Goal: Task Accomplishment & Management: Use online tool/utility

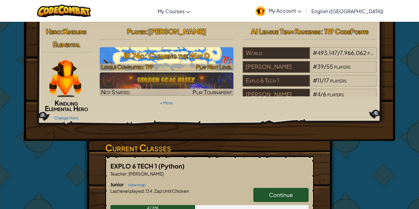
click at [168, 52] on h3 "JR 74d: Clearing the Way D" at bounding box center [167, 56] width 134 height 14
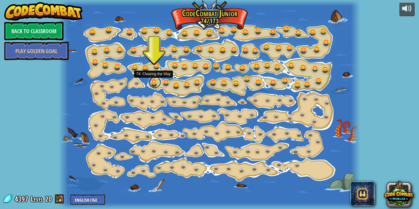
click at [156, 83] on link at bounding box center [155, 82] width 12 height 12
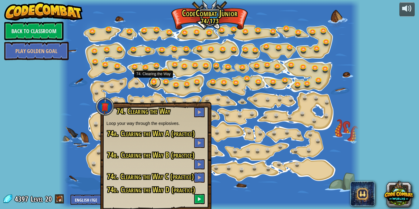
scroll to position [13, 0]
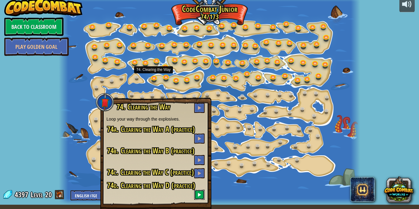
click at [196, 195] on button at bounding box center [199, 194] width 10 height 10
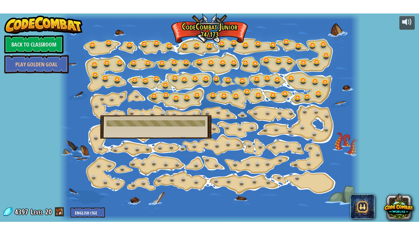
scroll to position [0, 0]
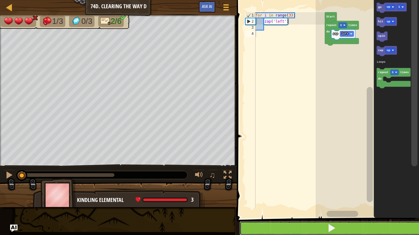
click at [306, 208] on button at bounding box center [331, 229] width 184 height 14
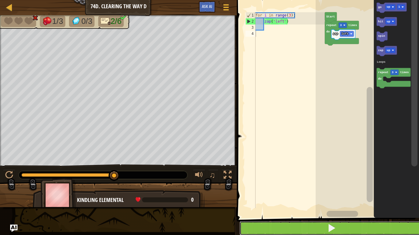
click at [323, 208] on button at bounding box center [331, 229] width 184 height 14
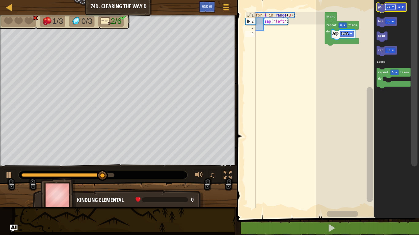
click at [389, 7] on text "up" at bounding box center [388, 6] width 4 height 3
click at [405, 5] on rect "Blockly Workspace" at bounding box center [404, 7] width 8 height 6
click at [365, 31] on div "Loops zap left repeat 3 times do Start go left 2 hit up spin zap up repeat 3 ti…" at bounding box center [366, 107] width 103 height 221
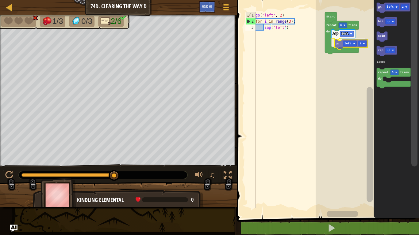
click at [338, 43] on div "Loops zap left go left 2 repeat 3 times do Start go left 2 hit up spin zap up r…" at bounding box center [366, 107] width 103 height 221
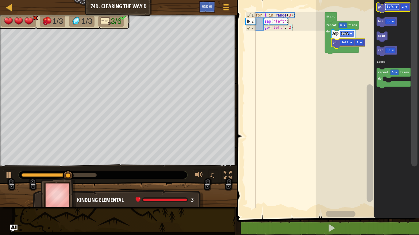
click at [393, 9] on rect "Blockly Workspace" at bounding box center [392, 7] width 14 height 6
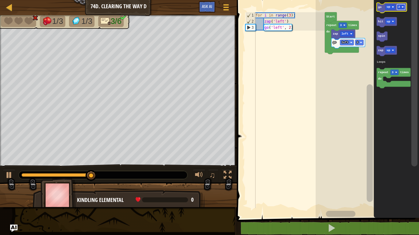
click at [402, 6] on rect "Blockly Workspace" at bounding box center [400, 7] width 8 height 6
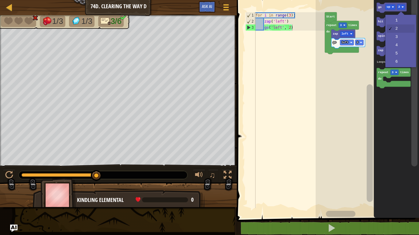
click at [399, 15] on div at bounding box center [400, 14] width 7 height 7
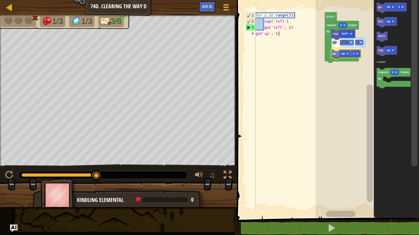
click at [332, 54] on div "Loops zap left go left 2 go up 1 repeat 3 times do Start go up 1 hit up spin za…" at bounding box center [366, 107] width 103 height 221
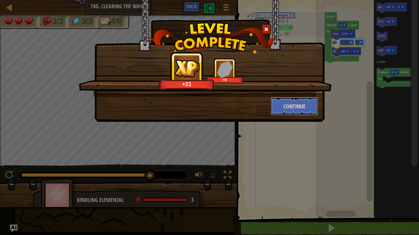
click at [303, 106] on button "Continue" at bounding box center [294, 106] width 47 height 18
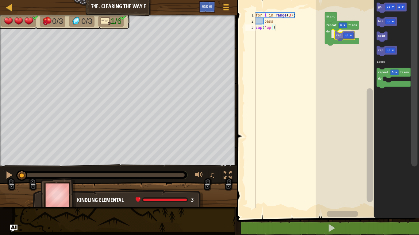
click at [338, 36] on div "Loops repeat 3 times do zap up Start go up 1 hit up spin zap up repeat 3 times …" at bounding box center [366, 107] width 103 height 221
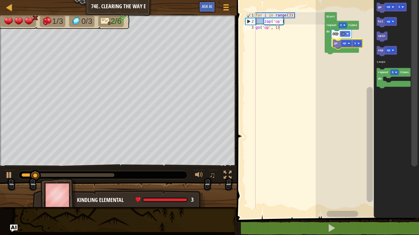
click at [335, 45] on div "Loops repeat 3 times do zap up go up 1 Start go up 1 hit up spin zap up repeat …" at bounding box center [366, 107] width 103 height 221
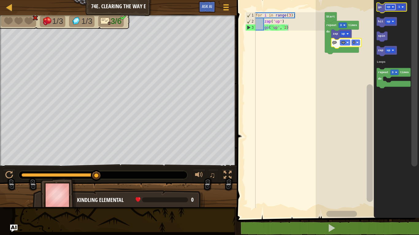
click at [388, 8] on text "up" at bounding box center [388, 6] width 4 height 3
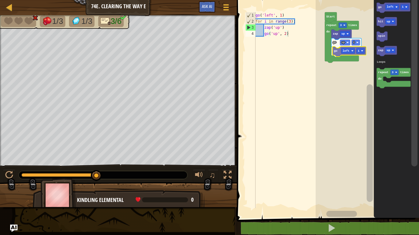
click at [335, 54] on div "Loops Start repeat 3 times do zap up go up 2 go left 1 go left 1 hit up spin za…" at bounding box center [366, 107] width 103 height 221
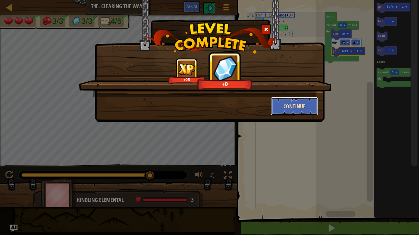
click at [289, 102] on button "Continue" at bounding box center [294, 106] width 47 height 18
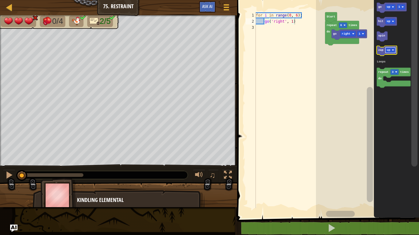
click at [388, 51] on text "up" at bounding box center [388, 49] width 4 height 3
click at [341, 43] on div "Loops go right 1 zap down repeat 6 times do Start go up 1 hit up spin zap down …" at bounding box center [367, 107] width 103 height 221
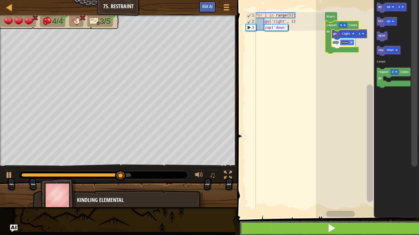
click at [314, 208] on button at bounding box center [332, 229] width 184 height 14
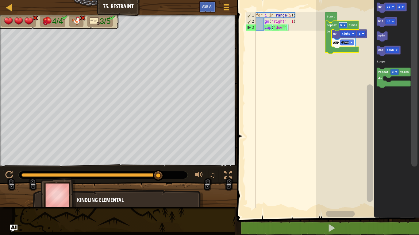
click at [339, 26] on rect "Blockly Workspace" at bounding box center [342, 25] width 8 height 6
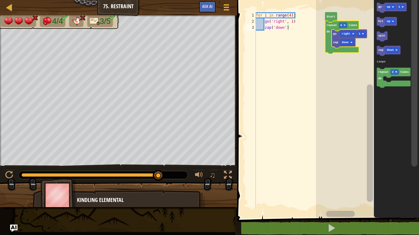
click at [341, 183] on rect "Blockly Workspace" at bounding box center [367, 107] width 103 height 221
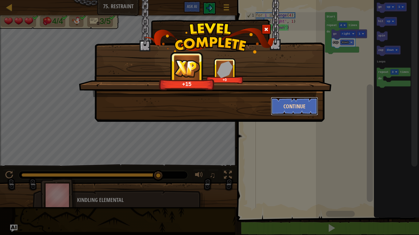
click at [305, 110] on button "Continue" at bounding box center [294, 106] width 47 height 18
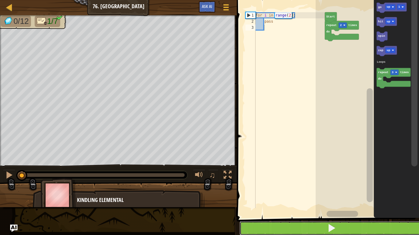
click at [304, 208] on button at bounding box center [331, 229] width 184 height 14
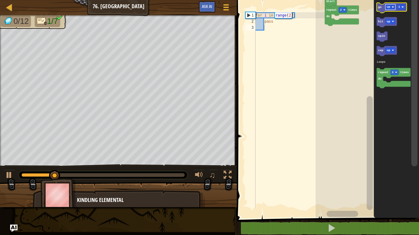
click at [387, 8] on text "up" at bounding box center [388, 6] width 4 height 3
click at [402, 6] on text "1" at bounding box center [402, 6] width 2 height 3
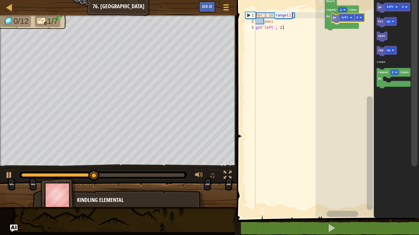
click at [333, 19] on div "Loops repeat 2 times do go left 2 Start go left 2 hit up spin zap up repeat 3 t…" at bounding box center [366, 107] width 103 height 221
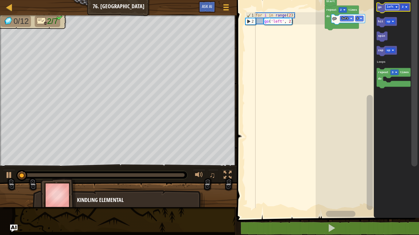
click at [391, 7] on text "left" at bounding box center [389, 6] width 7 height 3
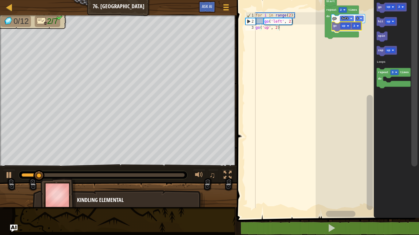
click at [331, 28] on div "Loops repeat 2 times do go left 2 go up 2 Start go up 2 hit up spin zap up repe…" at bounding box center [366, 107] width 103 height 221
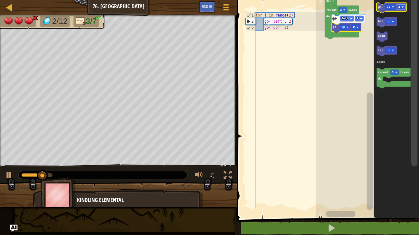
click at [400, 6] on rect "Blockly Workspace" at bounding box center [400, 7] width 8 height 6
click at [388, 7] on text "up" at bounding box center [388, 6] width 4 height 3
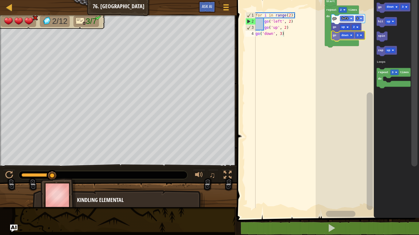
click at [336, 37] on div "Loops repeat 2 times do go left 2 go up 2 go down 3 Start go down 3 hit up spin…" at bounding box center [366, 107] width 103 height 221
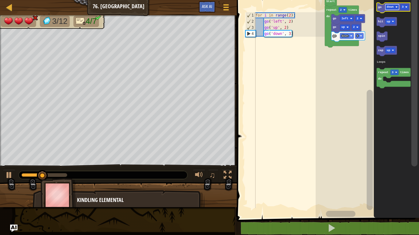
click at [390, 7] on text "down" at bounding box center [389, 6] width 7 height 3
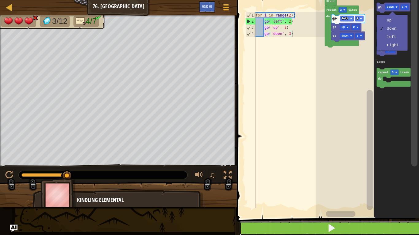
click at [323, 208] on button at bounding box center [331, 229] width 184 height 14
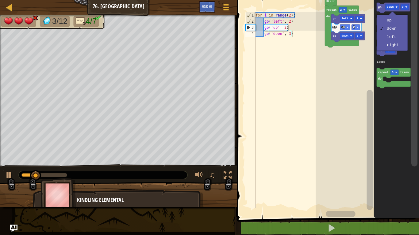
type textarea "go('down', 3)"
click at [307, 88] on div "for i in range ( 2 ) : go ( 'left' , 2 ) go ( 'up' , 2 ) go ( 'down' , 3 )" at bounding box center [289, 116] width 70 height 208
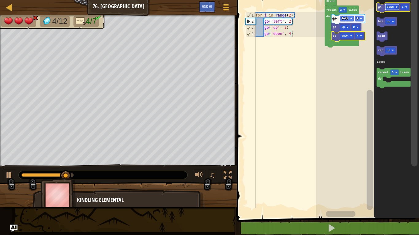
click at [388, 9] on rect "Blockly Workspace" at bounding box center [392, 7] width 14 height 6
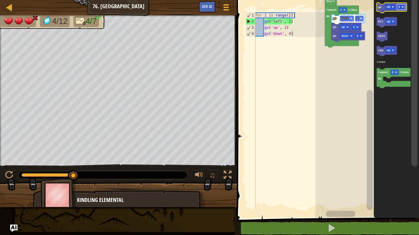
click at [400, 8] on rect "Blockly Workspace" at bounding box center [400, 7] width 8 height 6
click at [376, 7] on icon "Blockly Workspace" at bounding box center [395, 107] width 45 height 221
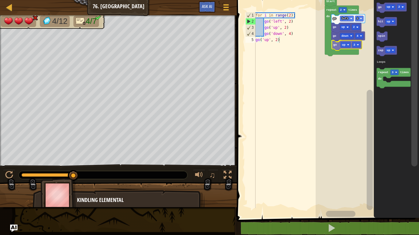
click at [335, 43] on div "Loops Start repeat 2 times do go left 2 go up 2 go down 4 go up 2 go up 2 hit u…" at bounding box center [366, 107] width 103 height 221
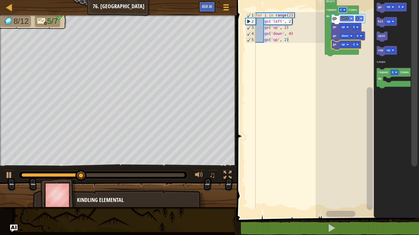
click at [343, 10] on rect "Blockly Workspace" at bounding box center [342, 10] width 8 height 6
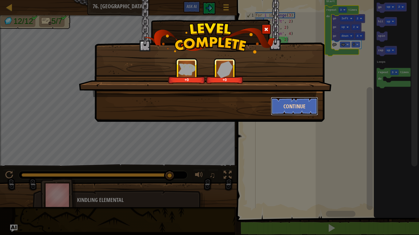
click at [293, 105] on button "Continue" at bounding box center [294, 106] width 47 height 18
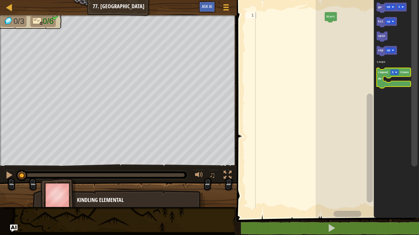
click at [381, 75] on icon "Blockly Workspace" at bounding box center [393, 78] width 34 height 20
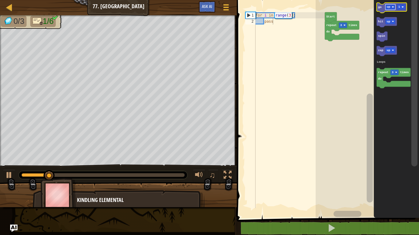
click at [389, 7] on text "up" at bounding box center [388, 6] width 4 height 3
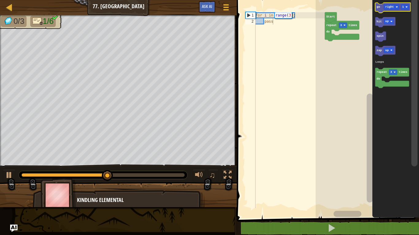
click at [379, 6] on text "go" at bounding box center [378, 6] width 4 height 3
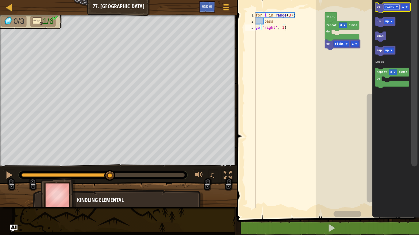
click at [389, 7] on text "right" at bounding box center [389, 6] width 9 height 3
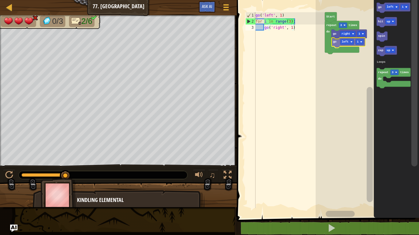
click at [334, 44] on div "Loops Start repeat 3 times do go right 1 go left 1 go left 1 hit up spin zap up…" at bounding box center [366, 107] width 103 height 221
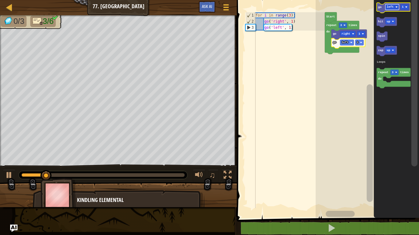
click at [392, 8] on text "left" at bounding box center [389, 6] width 7 height 3
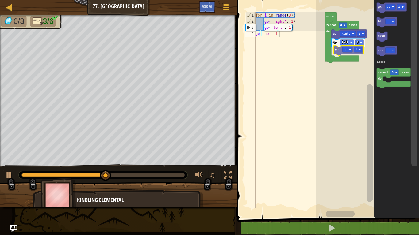
click at [337, 55] on div "Loops Start repeat 3 times do go right 1 go left 1 go up 1 go up 1 hit up spin …" at bounding box center [366, 107] width 103 height 221
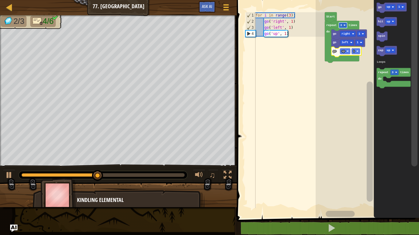
click at [340, 24] on text "3" at bounding box center [341, 25] width 2 height 3
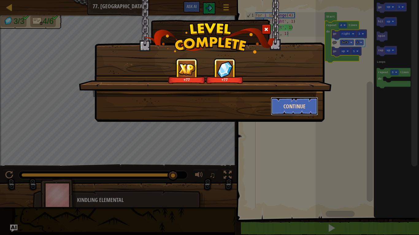
click at [302, 109] on button "Continue" at bounding box center [294, 106] width 47 height 18
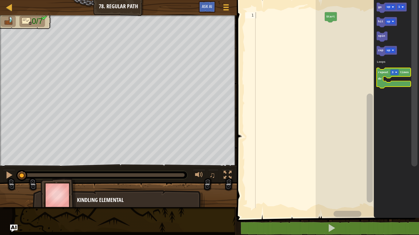
click at [382, 74] on text "repeat" at bounding box center [383, 72] width 10 height 3
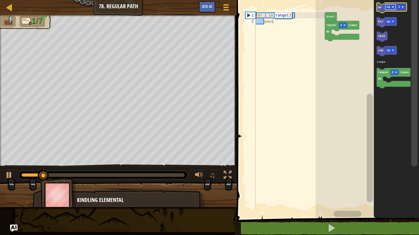
click at [389, 7] on text "up" at bounding box center [388, 6] width 4 height 3
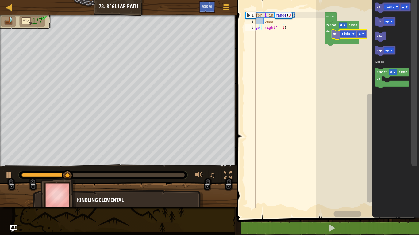
click at [333, 33] on div "Loops Start repeat 3 times do go right 1 go right 1 hit up spin zap up repeat 3…" at bounding box center [366, 107] width 103 height 221
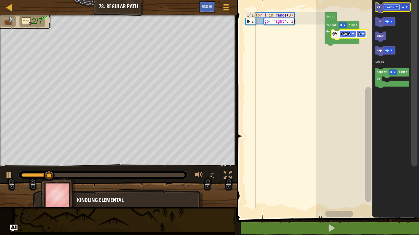
click at [388, 6] on text "right" at bounding box center [389, 6] width 9 height 3
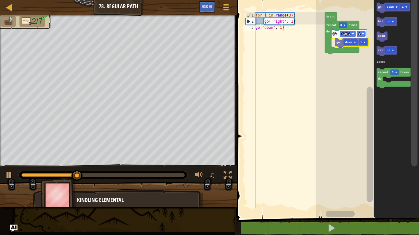
click at [336, 42] on div "Loops Start repeat 3 times do go right 1 go down 1 go down 1 hit up spin zap up…" at bounding box center [366, 107] width 103 height 221
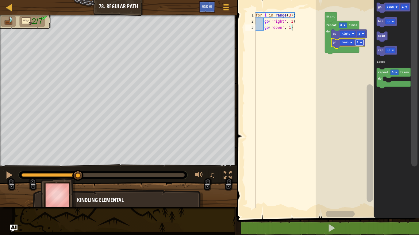
click at [357, 43] on text "1" at bounding box center [357, 42] width 2 height 3
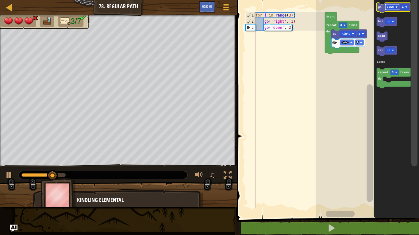
click at [389, 8] on text "down" at bounding box center [389, 6] width 7 height 3
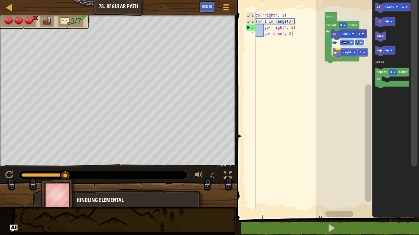
click at [336, 49] on div "Loops Start repeat 3 times do go right 1 go down 2 go right 1 go right 1 hit up…" at bounding box center [366, 107] width 103 height 221
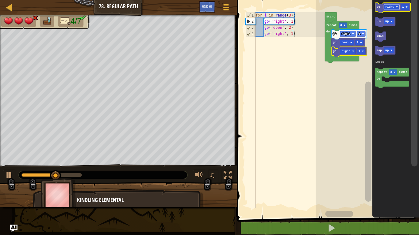
click at [389, 7] on text "right" at bounding box center [389, 6] width 9 height 3
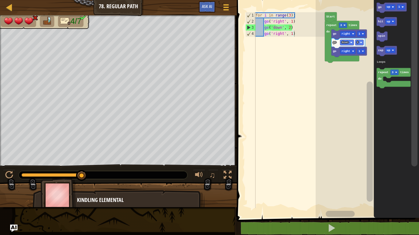
click at [340, 61] on div "Loops Start repeat 3 times do go right 1 go down 2 go right 1 go up 1 hit up sp…" at bounding box center [366, 107] width 103 height 221
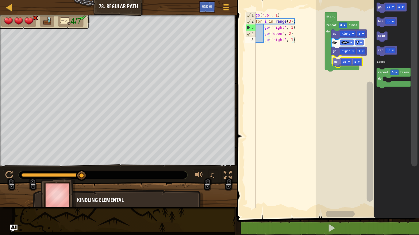
click at [334, 66] on div "Loops Start repeat 3 times do go right 1 go down 2 go right 1 go up 1 go up 1 h…" at bounding box center [366, 107] width 103 height 221
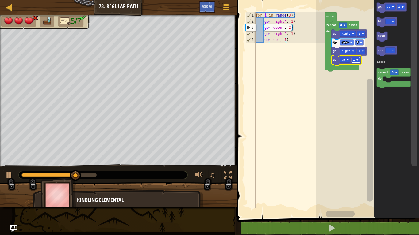
click at [354, 60] on text "1" at bounding box center [354, 59] width 2 height 3
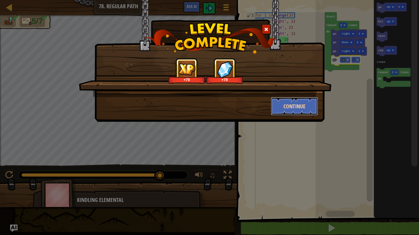
click at [309, 110] on button "Continue" at bounding box center [294, 106] width 47 height 18
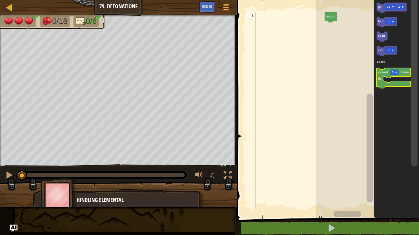
click at [382, 74] on icon "Blockly Workspace" at bounding box center [393, 78] width 34 height 20
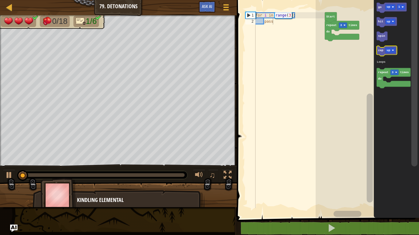
click at [380, 51] on text "zap" at bounding box center [380, 50] width 5 height 3
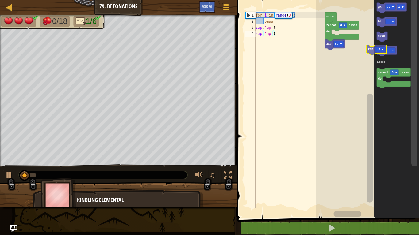
click at [392, 60] on icon "go up 1 hit up spin zap up repeat 3 times do Loops" at bounding box center [395, 107] width 45 height 221
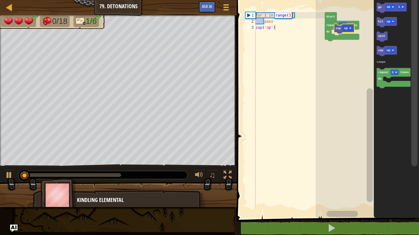
click at [336, 32] on icon "Blockly Workspace" at bounding box center [344, 29] width 20 height 10
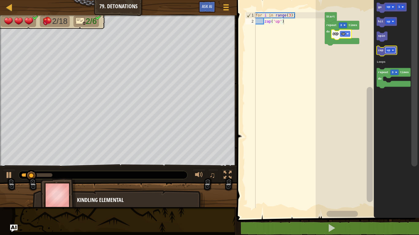
click at [392, 51] on image "Blockly Workspace" at bounding box center [392, 50] width 2 height 2
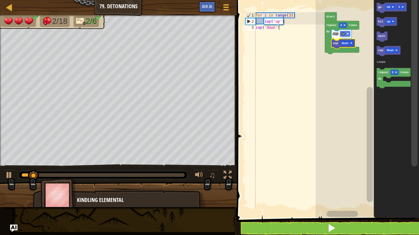
click at [336, 44] on div "Loops Start repeat 3 times do zap up zap down go up 1 hit up spin zap down repe…" at bounding box center [366, 107] width 103 height 221
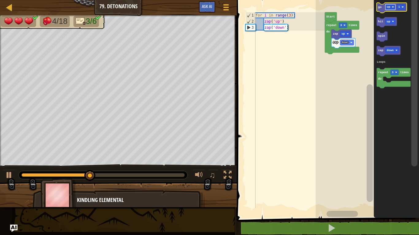
click at [392, 8] on image "Blockly Workspace" at bounding box center [392, 7] width 2 height 2
click at [404, 8] on rect "Blockly Workspace" at bounding box center [404, 7] width 8 height 6
click at [369, 201] on rect "Blockly Workspace" at bounding box center [369, 143] width 6 height 118
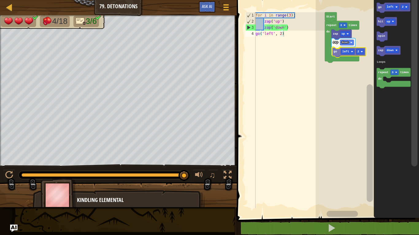
click at [334, 56] on div "Loops Start repeat 3 times do zap up zap down go left 2 go left 2 hit up spin z…" at bounding box center [366, 107] width 103 height 221
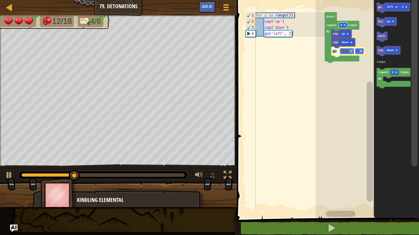
click at [341, 26] on text "3" at bounding box center [341, 25] width 2 height 3
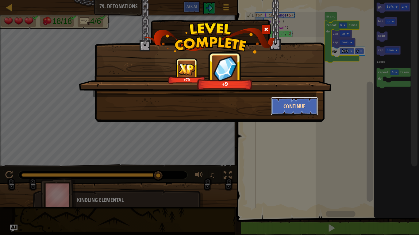
click at [308, 111] on button "Continue" at bounding box center [294, 106] width 47 height 18
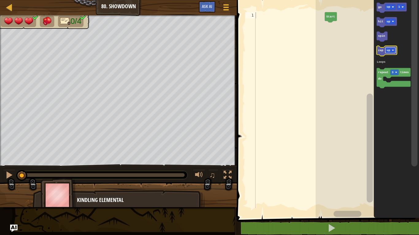
click at [391, 52] on rect "Blockly Workspace" at bounding box center [390, 50] width 10 height 6
click at [393, 73] on rect "Blockly Workspace" at bounding box center [394, 73] width 8 height 6
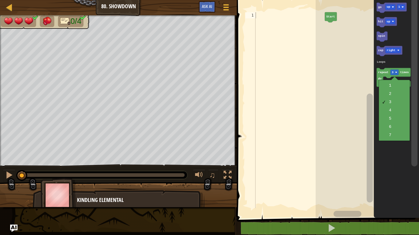
click at [400, 141] on div "1 2 3 4 5 6 7" at bounding box center [393, 110] width 31 height 61
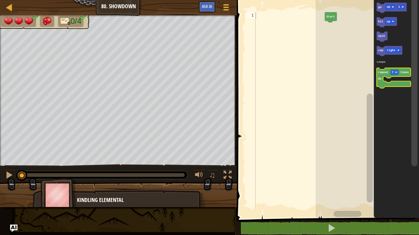
click at [379, 76] on icon "Blockly Workspace" at bounding box center [393, 78] width 34 height 20
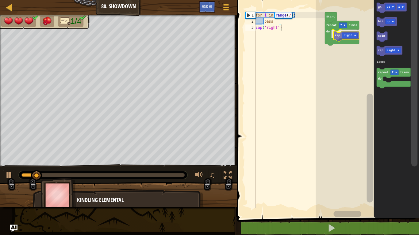
click at [335, 35] on div "Loops Start repeat 7 times do zap right go up 1 hit up spin zap right repeat 7 …" at bounding box center [366, 107] width 103 height 221
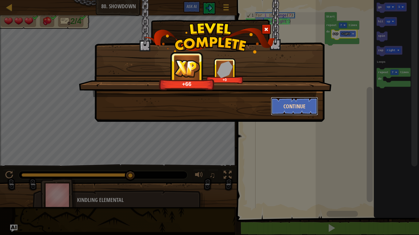
click at [299, 105] on button "Continue" at bounding box center [294, 106] width 47 height 18
